Goal: Information Seeking & Learning: Find specific fact

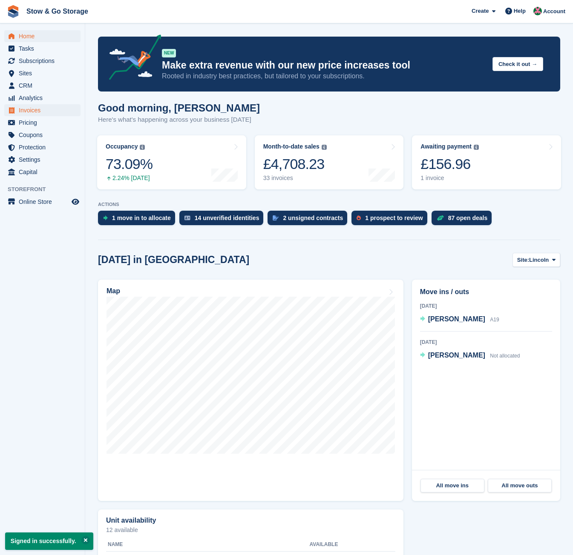
click at [31, 110] on span "Invoices" at bounding box center [44, 110] width 51 height 12
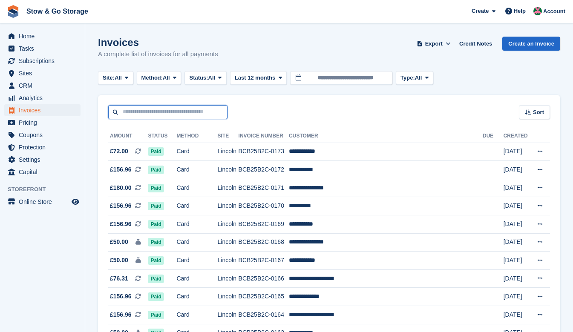
click at [156, 113] on input "text" at bounding box center [167, 112] width 119 height 14
type input "******"
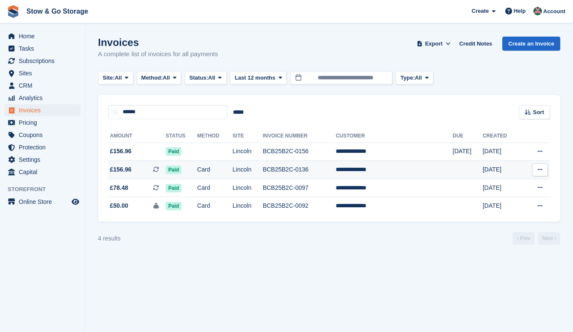
click at [218, 172] on td "Card" at bounding box center [214, 170] width 35 height 18
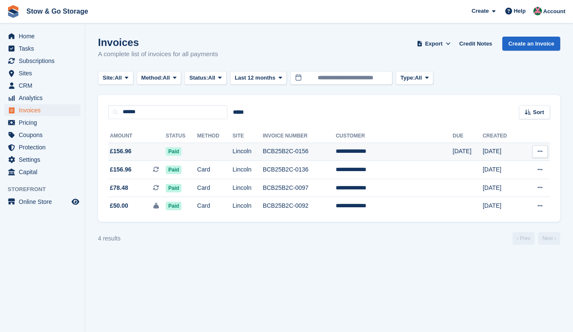
click at [256, 151] on td "Lincoln" at bounding box center [248, 152] width 30 height 18
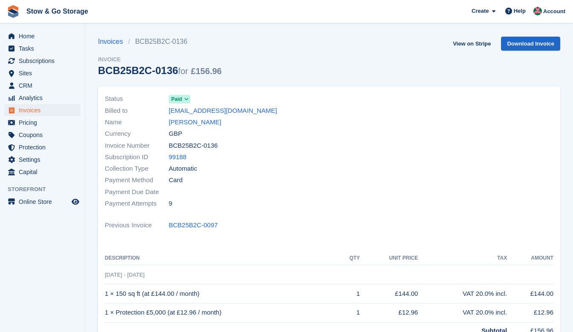
drag, startPoint x: 226, startPoint y: 143, endPoint x: 167, endPoint y: 149, distance: 58.7
click at [167, 149] on div "Invoice Number BCB25B2C-0136" at bounding box center [214, 146] width 219 height 12
copy div "BCB25B2C-0136"
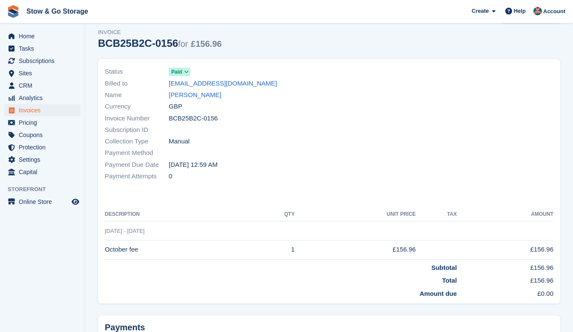
scroll to position [33, 0]
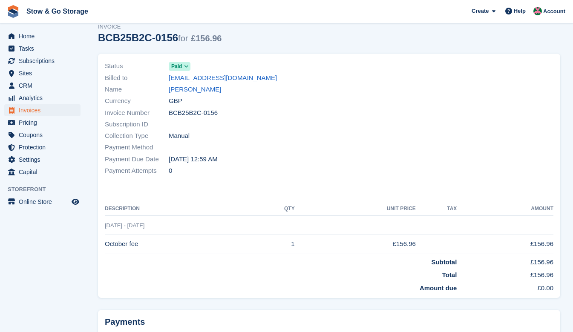
drag, startPoint x: 220, startPoint y: 112, endPoint x: 169, endPoint y: 112, distance: 51.5
click at [169, 112] on div "Invoice Number BCB25B2C-0156" at bounding box center [214, 113] width 219 height 12
copy span "BCB25B2C-0156"
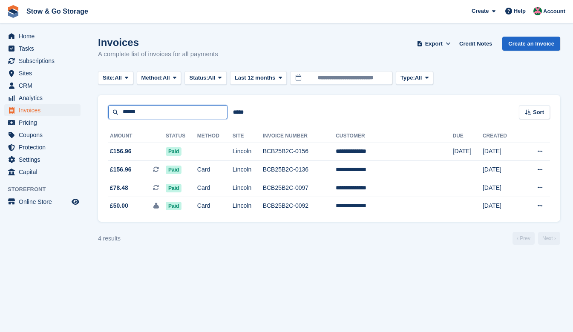
click at [146, 112] on input "******" at bounding box center [167, 112] width 119 height 14
type input "*****"
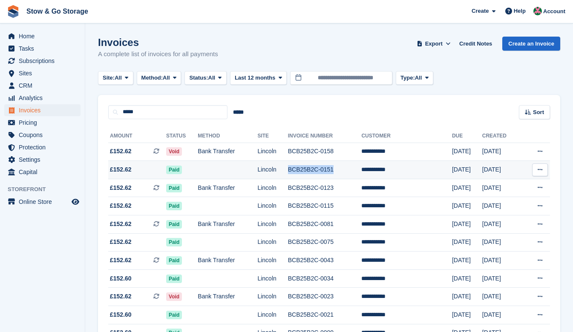
drag, startPoint x: 355, startPoint y: 172, endPoint x: 307, endPoint y: 171, distance: 48.1
click at [307, 171] on td "BCB25B2C-0151" at bounding box center [325, 170] width 74 height 18
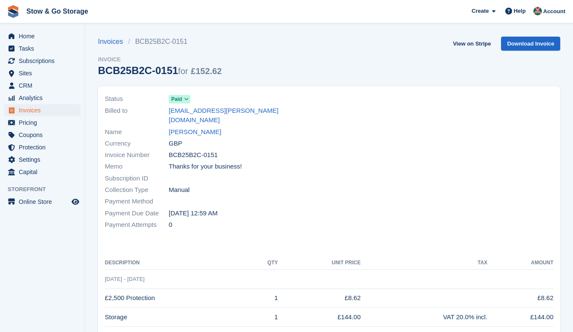
drag, startPoint x: 224, startPoint y: 142, endPoint x: 169, endPoint y: 144, distance: 55.4
click at [168, 150] on div "Invoice Number BCB25B2C-0151" at bounding box center [214, 156] width 219 height 12
copy div "BCB25B2C-0151"
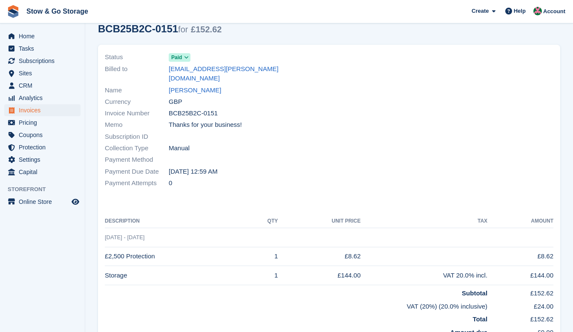
scroll to position [86, 0]
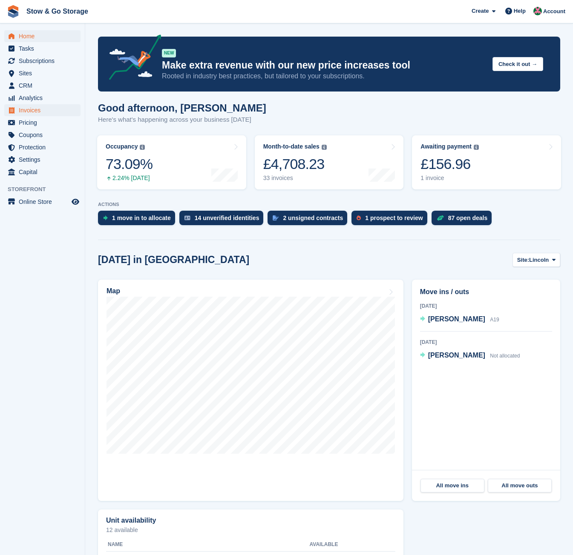
click at [31, 106] on span "Invoices" at bounding box center [44, 110] width 51 height 12
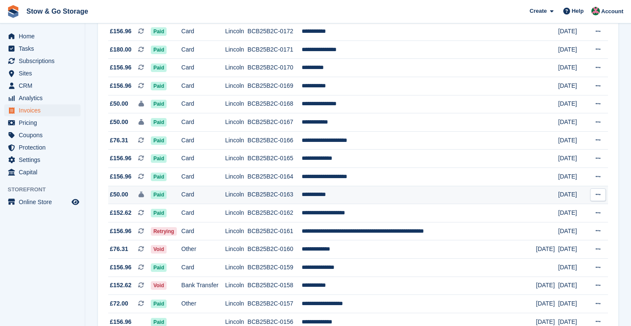
scroll to position [164, 0]
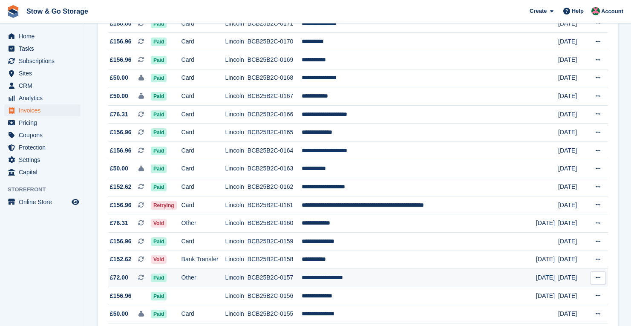
click at [302, 284] on td "BCB25B2C-0157" at bounding box center [274, 278] width 54 height 18
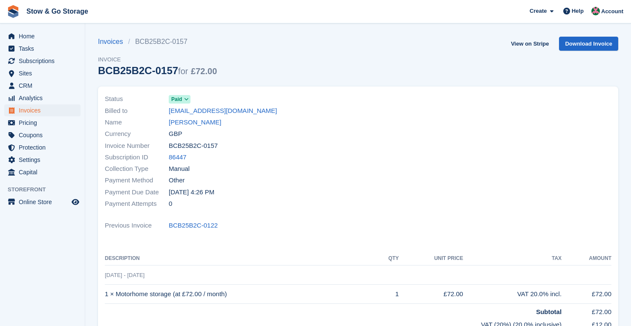
drag, startPoint x: 227, startPoint y: 144, endPoint x: 170, endPoint y: 147, distance: 57.2
click at [170, 147] on div "Invoice Number BCB25B2C-0157" at bounding box center [229, 146] width 248 height 12
copy span "BCB25B2C-0157"
click at [33, 109] on span "Invoices" at bounding box center [44, 110] width 51 height 12
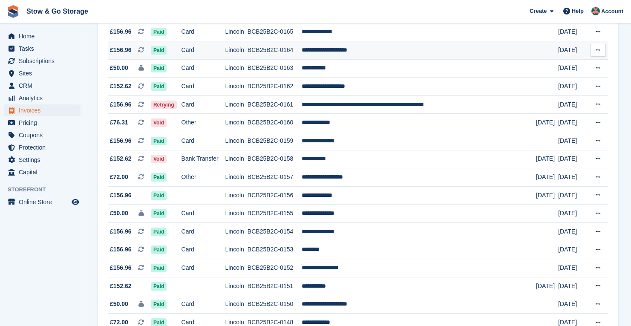
scroll to position [270, 0]
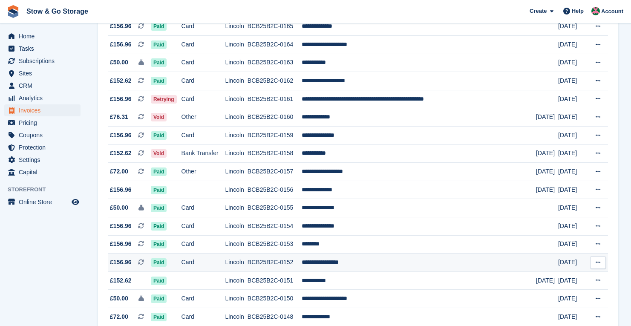
click at [302, 270] on td "BCB25B2C-0152" at bounding box center [274, 262] width 54 height 18
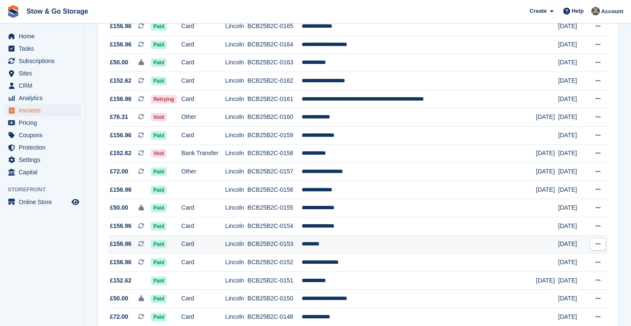
click at [293, 253] on td "BCB25B2C-0153" at bounding box center [274, 244] width 54 height 18
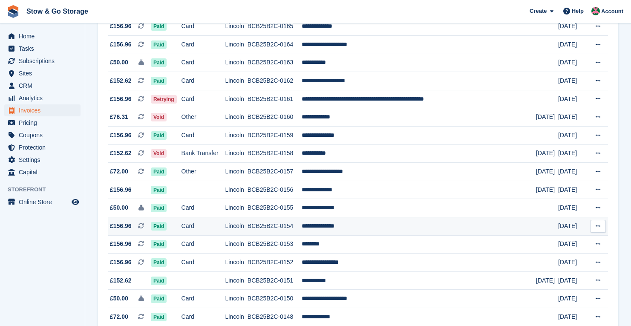
click at [290, 234] on td "BCB25B2C-0154" at bounding box center [274, 226] width 54 height 18
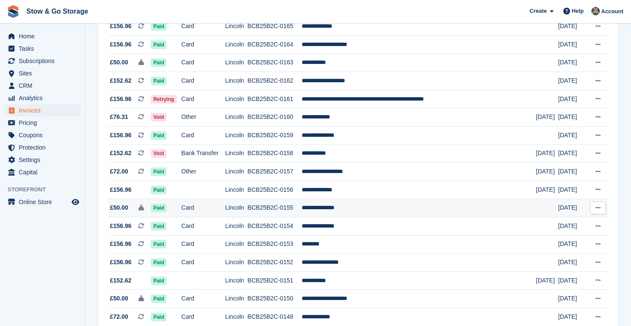
click at [225, 214] on td "Card" at bounding box center [203, 208] width 44 height 18
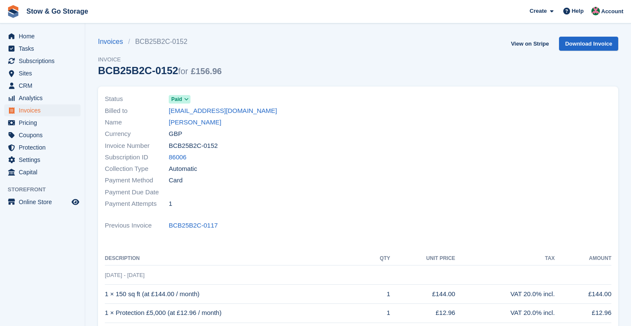
drag, startPoint x: 169, startPoint y: 144, endPoint x: 220, endPoint y: 147, distance: 51.2
click at [220, 147] on div "Invoice Number BCB25B2C-0152" at bounding box center [229, 146] width 248 height 12
copy span "BCB25B2C-0152"
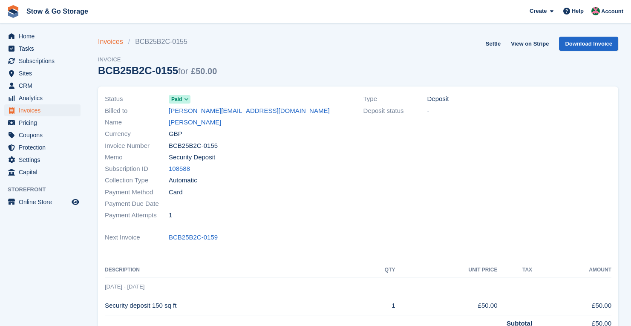
click at [114, 43] on link "Invoices" at bounding box center [113, 42] width 30 height 10
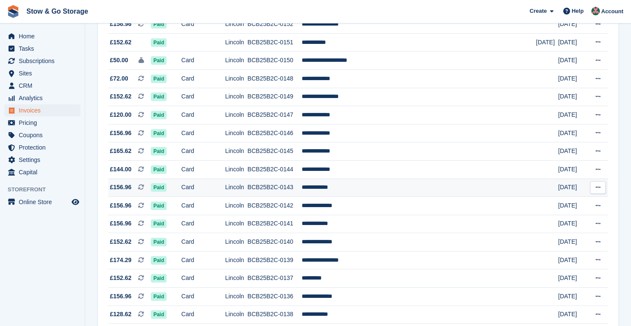
scroll to position [547, 0]
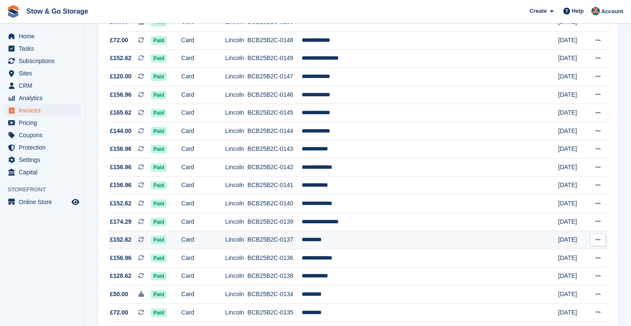
click at [400, 249] on td "*********" at bounding box center [419, 240] width 234 height 18
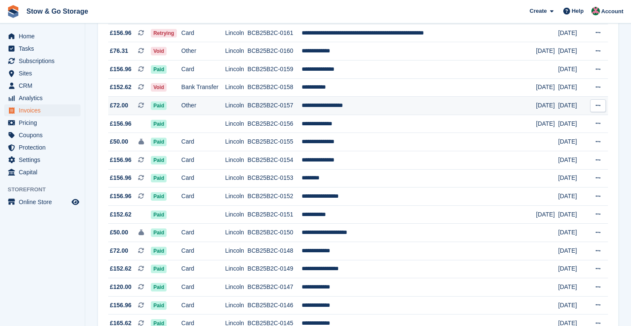
scroll to position [331, 0]
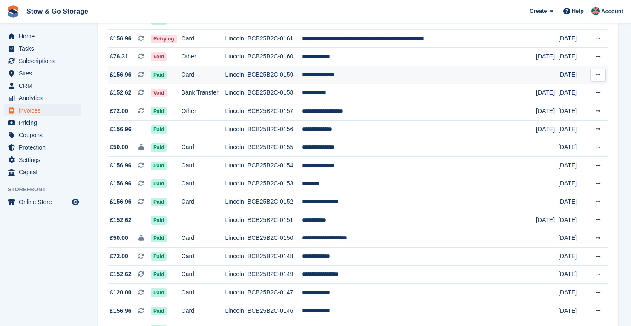
click at [225, 79] on td "Card" at bounding box center [203, 75] width 44 height 18
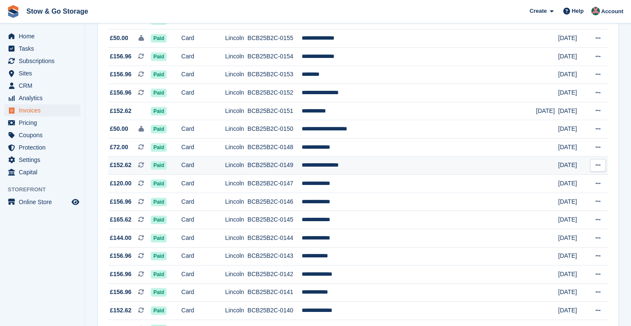
scroll to position [434, 0]
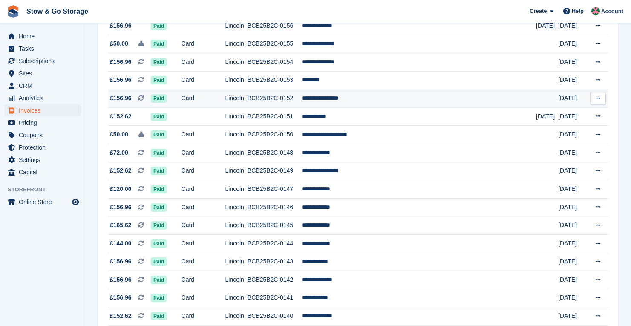
click at [272, 107] on td "BCB25B2C-0152" at bounding box center [274, 98] width 54 height 18
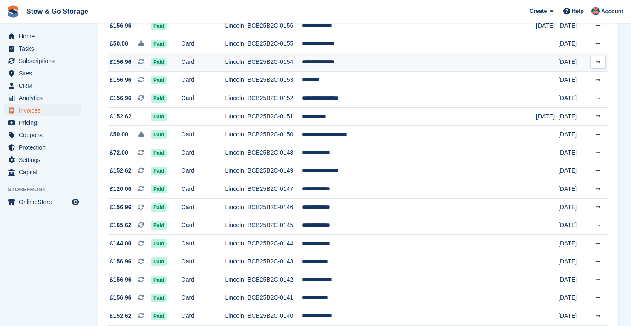
click at [302, 71] on td "BCB25B2C-0154" at bounding box center [274, 62] width 54 height 18
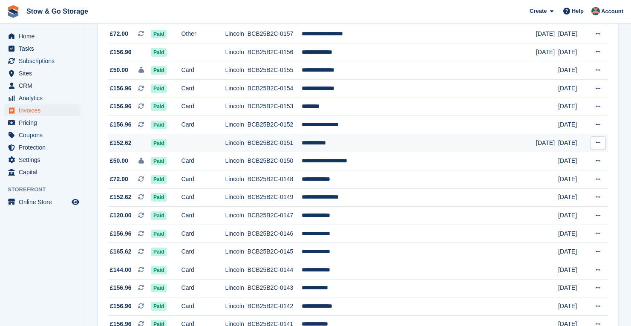
scroll to position [403, 0]
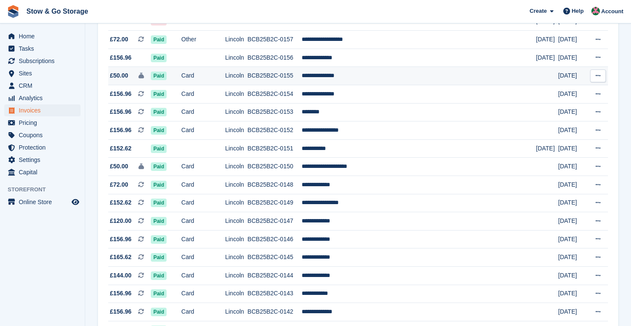
click at [343, 85] on td "**********" at bounding box center [419, 76] width 234 height 18
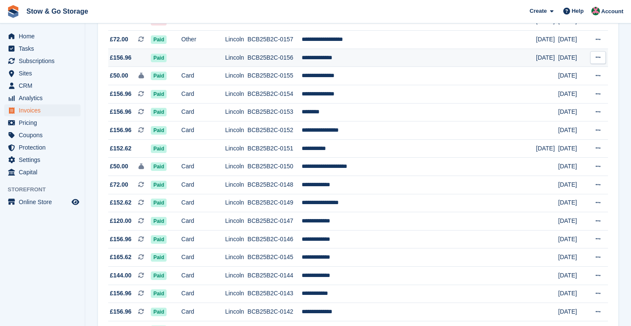
click at [341, 63] on td "**********" at bounding box center [419, 58] width 234 height 18
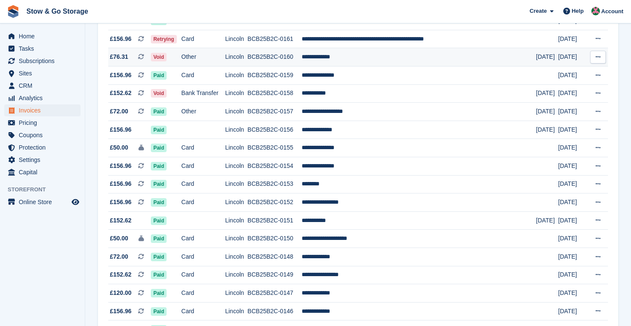
scroll to position [325, 0]
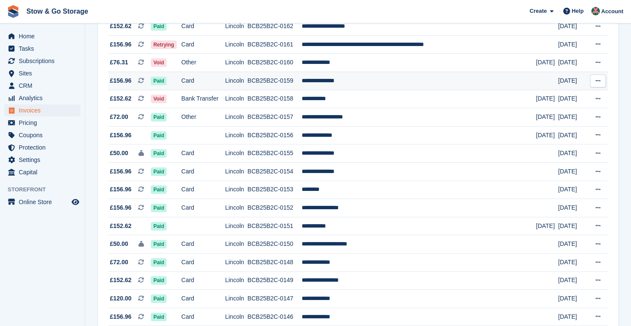
click at [349, 86] on td "**********" at bounding box center [419, 81] width 234 height 18
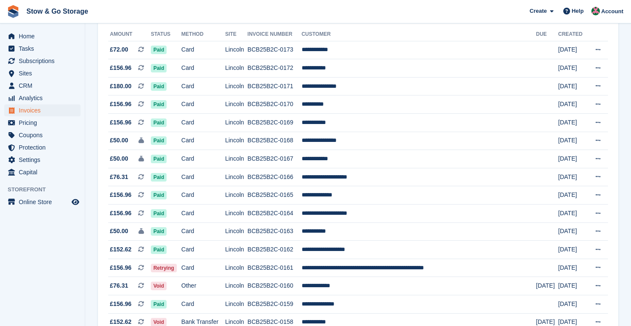
scroll to position [0, 0]
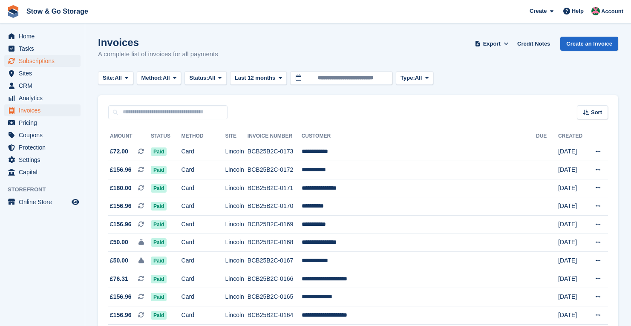
click at [40, 61] on span "Subscriptions" at bounding box center [44, 61] width 51 height 12
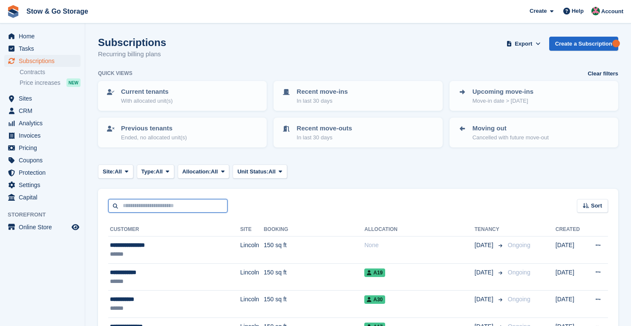
click at [144, 203] on input "text" at bounding box center [167, 206] width 119 height 14
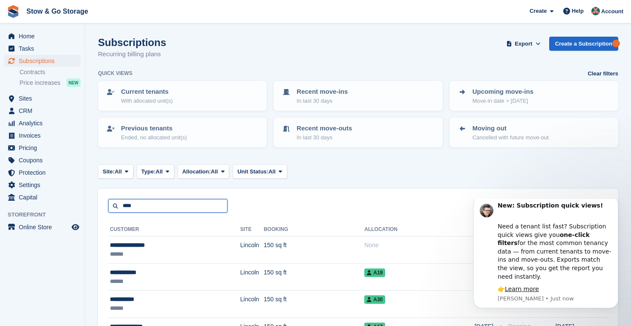
type input "****"
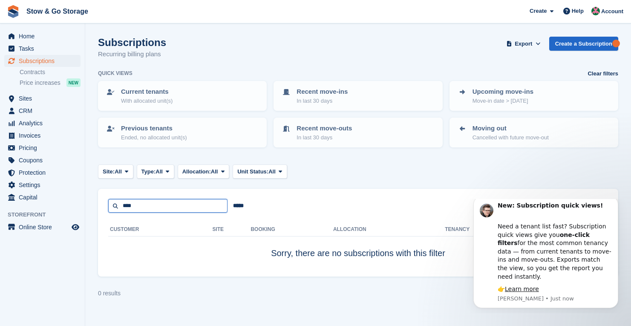
drag, startPoint x: 134, startPoint y: 205, endPoint x: 109, endPoint y: 203, distance: 25.2
click at [109, 203] on input "****" at bounding box center [167, 206] width 119 height 14
type input "*****"
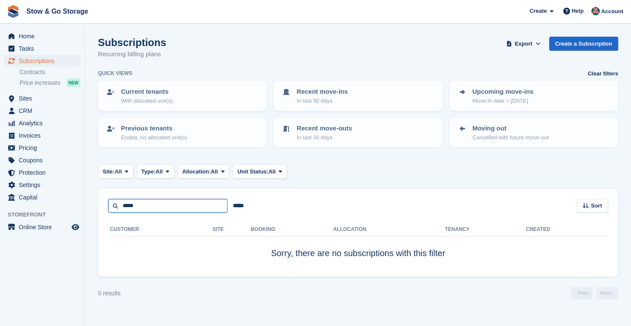
click at [143, 203] on input "*****" at bounding box center [167, 206] width 119 height 14
type input "****"
click at [150, 101] on p "With allocated unit(s)" at bounding box center [147, 101] width 52 height 9
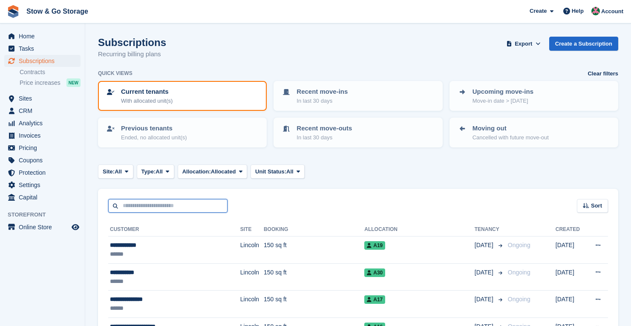
click at [172, 204] on input "text" at bounding box center [167, 206] width 119 height 14
type input "**********"
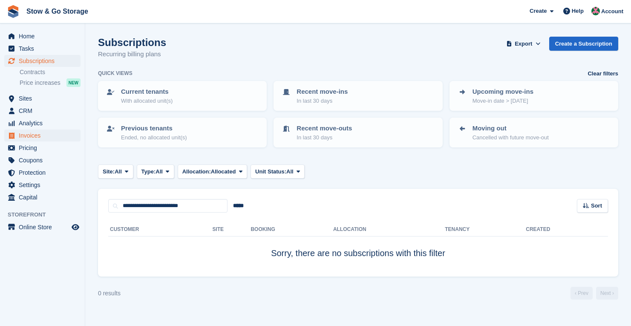
click at [43, 135] on span "Invoices" at bounding box center [44, 135] width 51 height 12
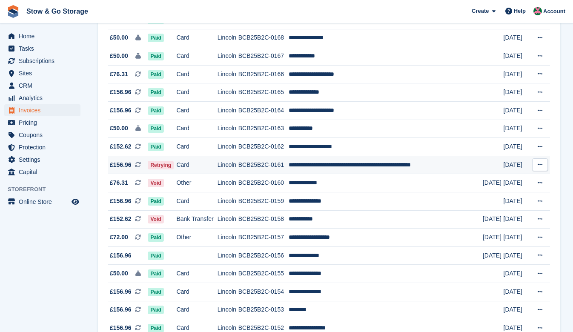
scroll to position [262, 0]
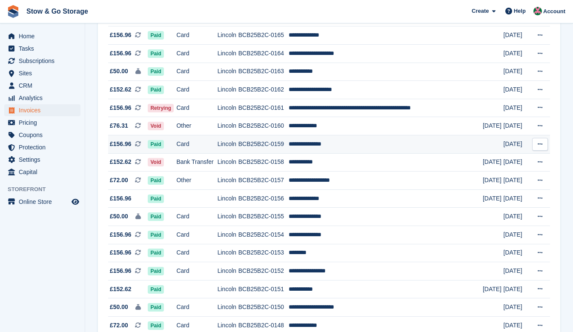
click at [331, 150] on td "**********" at bounding box center [386, 144] width 194 height 18
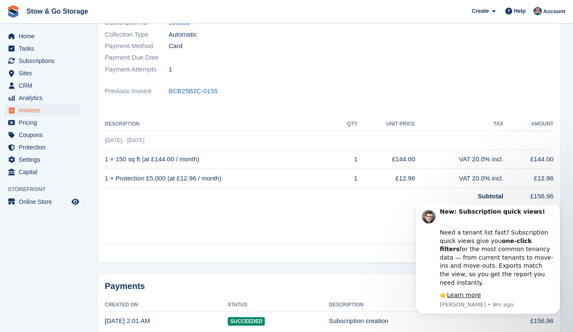
scroll to position [170, 0]
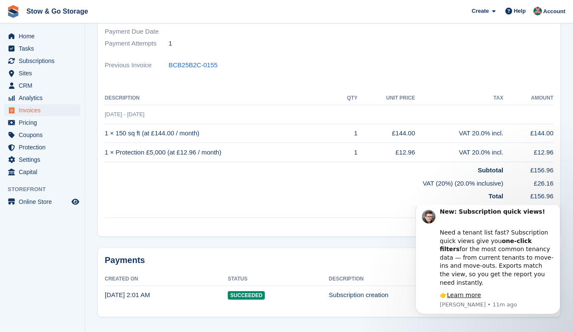
click at [35, 109] on span "Invoices" at bounding box center [44, 110] width 51 height 12
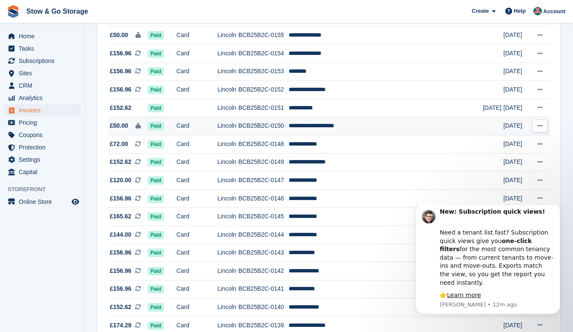
scroll to position [437, 0]
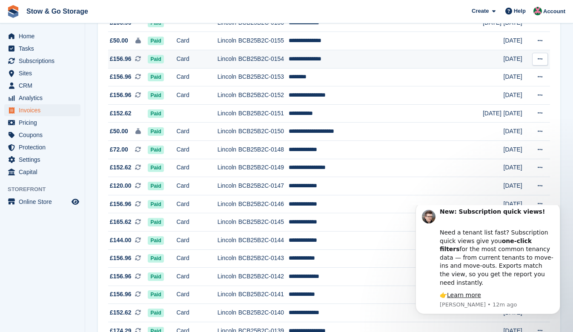
click at [239, 66] on td "Lincoln" at bounding box center [228, 59] width 21 height 18
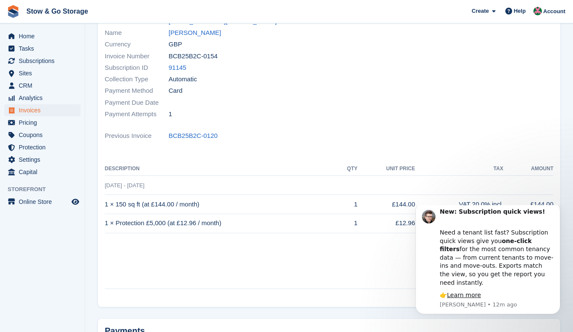
scroll to position [180, 0]
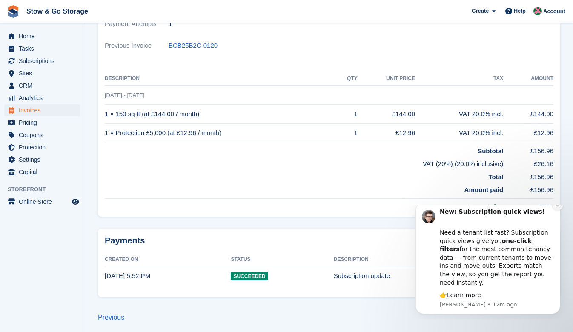
click at [557, 206] on icon "Dismiss notification" at bounding box center [557, 204] width 3 height 3
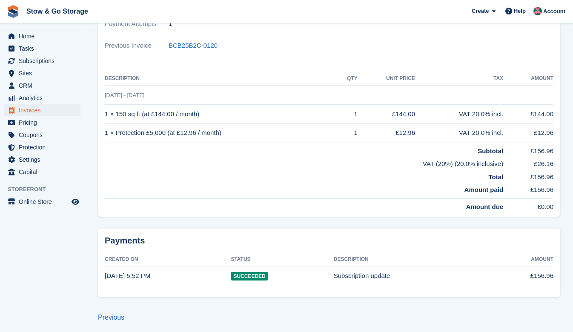
drag, startPoint x: 426, startPoint y: 281, endPoint x: 405, endPoint y: 277, distance: 21.7
click at [425, 281] on td "Subscription update" at bounding box center [412, 276] width 156 height 19
click at [341, 270] on td "Subscription update" at bounding box center [412, 276] width 156 height 19
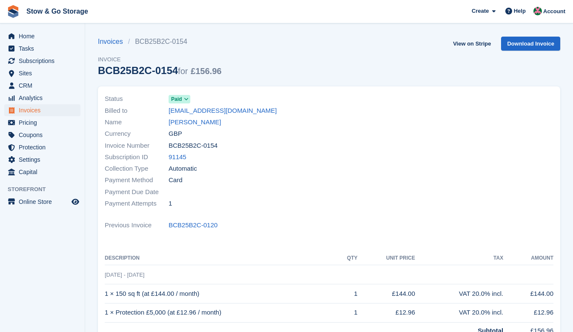
scroll to position [42, 0]
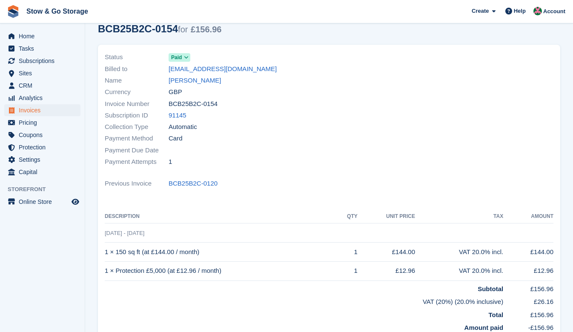
click at [187, 57] on icon at bounding box center [186, 57] width 5 height 5
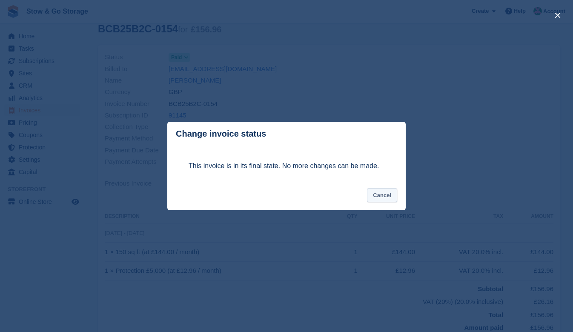
click at [380, 196] on button "Cancel" at bounding box center [382, 195] width 30 height 14
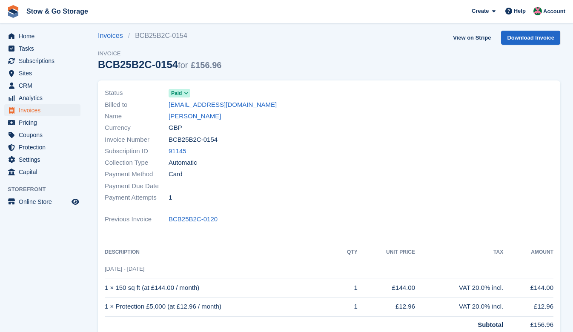
scroll to position [0, 0]
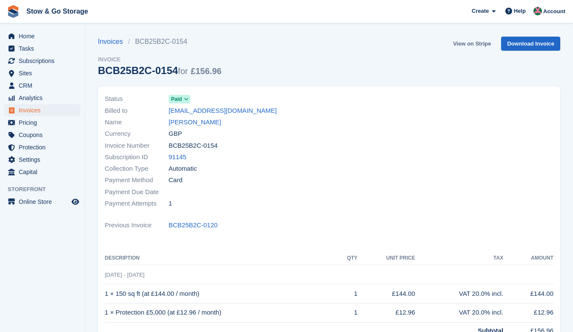
click at [466, 43] on link "View on Stripe" at bounding box center [472, 44] width 45 height 14
